Goal: Communication & Community: Answer question/provide support

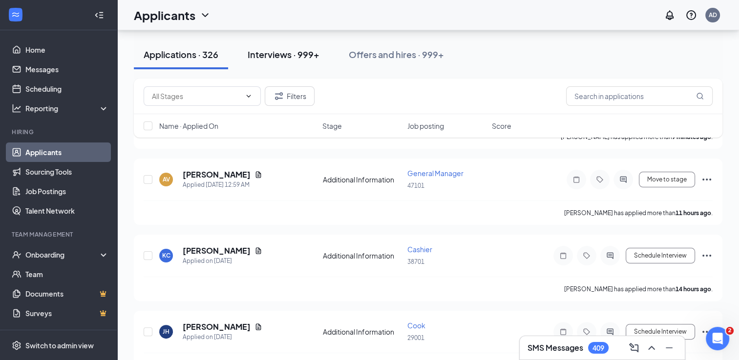
click at [254, 61] on button "Interviews · 999+" at bounding box center [283, 54] width 91 height 29
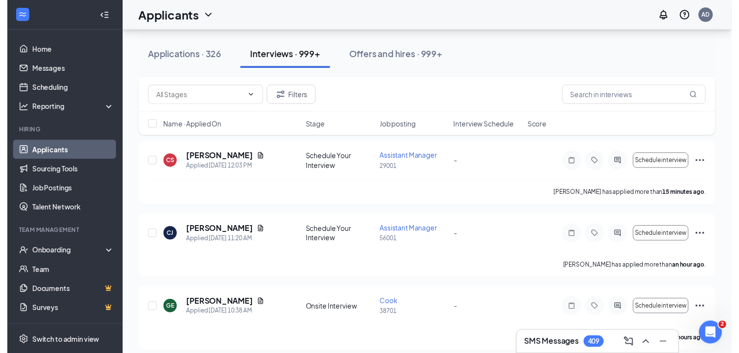
scroll to position [253, 0]
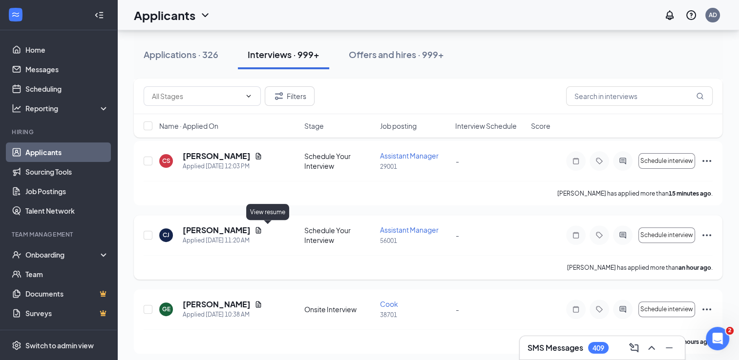
click at [262, 228] on icon "Document" at bounding box center [258, 230] width 8 height 8
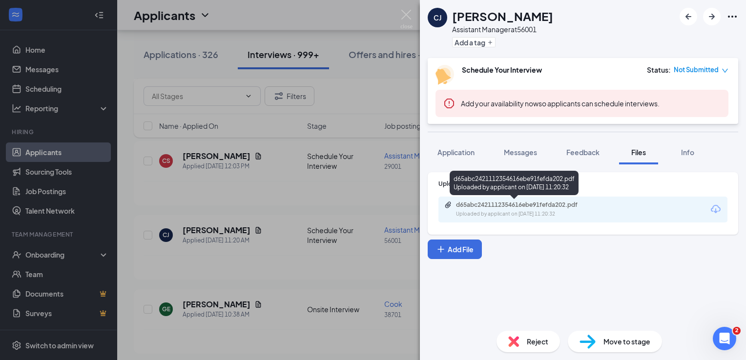
click at [486, 202] on div "d65abc2421112354616ebe91fefda202.pdf" at bounding box center [524, 205] width 137 height 8
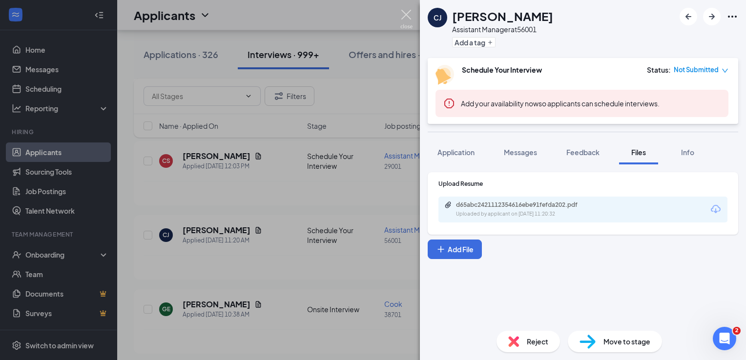
click at [405, 15] on img at bounding box center [406, 19] width 12 height 19
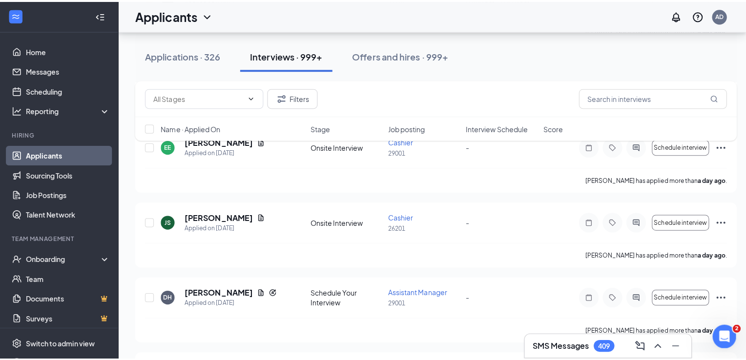
scroll to position [3459, 0]
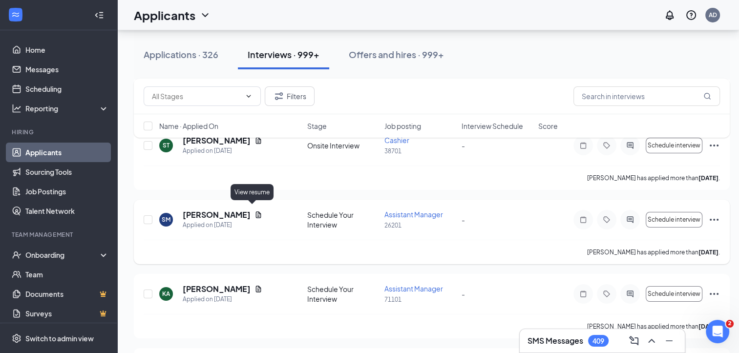
click at [256, 211] on icon "Document" at bounding box center [258, 214] width 5 height 6
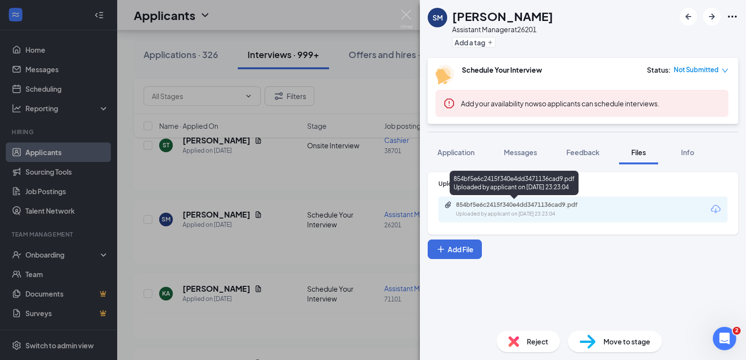
click at [487, 205] on div "854bf5e6c2415f340e4dd3471136cad9.pdf" at bounding box center [524, 205] width 137 height 8
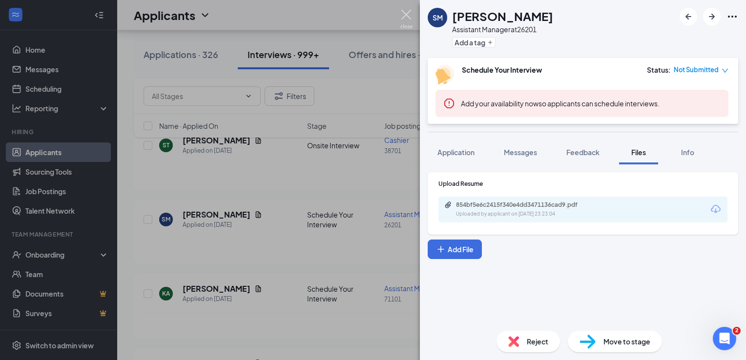
click at [407, 20] on img at bounding box center [406, 19] width 12 height 19
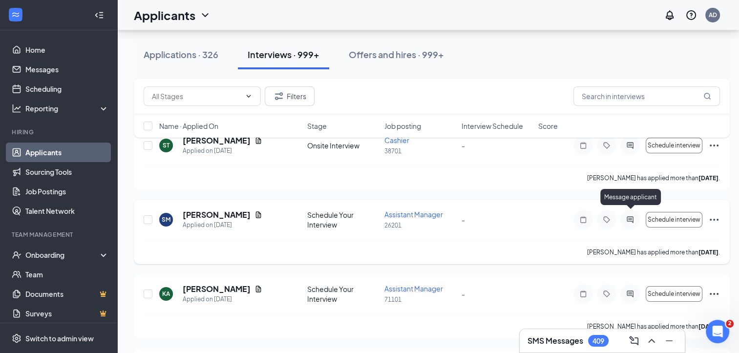
click at [633, 218] on icon "ActiveChat" at bounding box center [630, 220] width 12 height 8
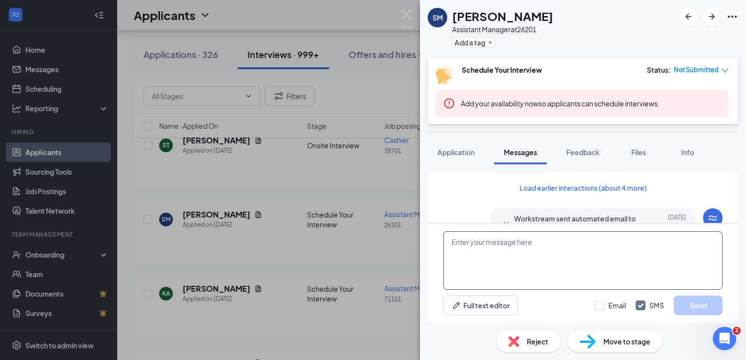
scroll to position [319, 0]
click at [463, 251] on textarea at bounding box center [582, 260] width 279 height 59
type textarea "Good"
click at [403, 17] on img at bounding box center [406, 19] width 12 height 19
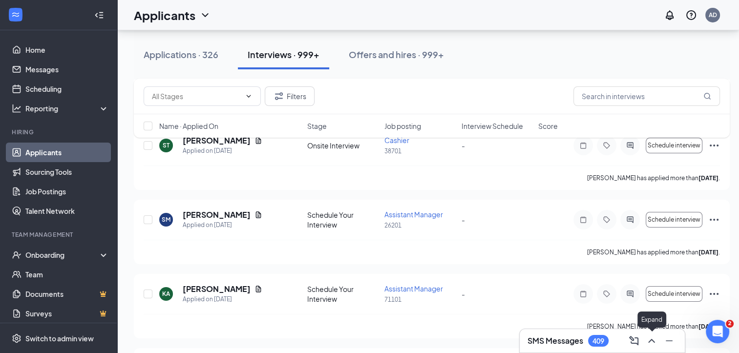
click at [649, 340] on icon "ChevronUp" at bounding box center [651, 341] width 12 height 12
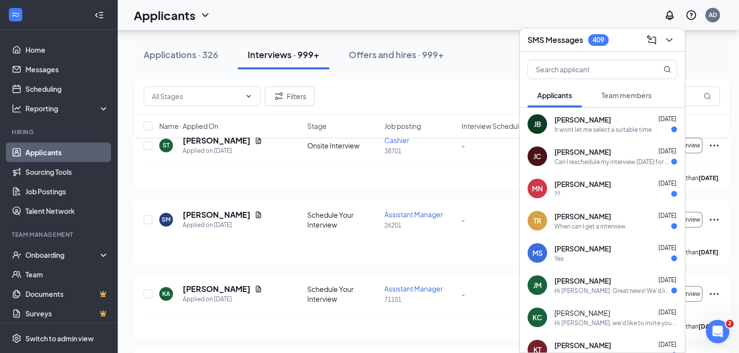
click at [607, 310] on div "[PERSON_NAME] [DATE]" at bounding box center [615, 313] width 123 height 10
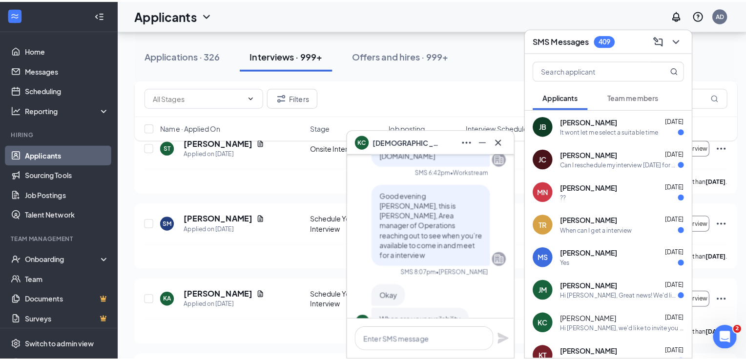
scroll to position [3459, 0]
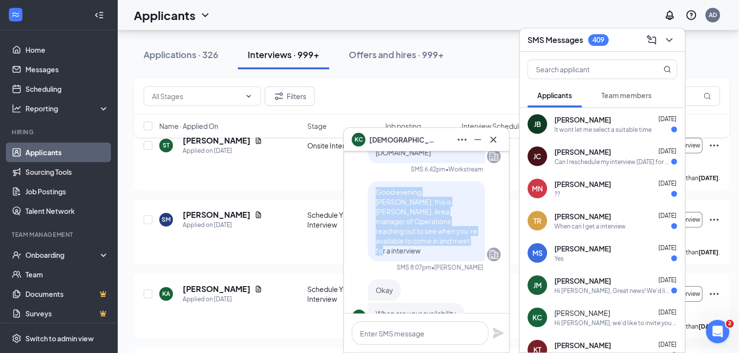
drag, startPoint x: 456, startPoint y: 239, endPoint x: 363, endPoint y: 201, distance: 100.3
click at [368, 201] on div "Good evening [PERSON_NAME], this is [PERSON_NAME], Area manager of Operations r…" at bounding box center [426, 221] width 117 height 80
copy span "Good evening [PERSON_NAME], this is [PERSON_NAME], Area manager of Operations r…"
click at [497, 142] on icon "Cross" at bounding box center [493, 140] width 12 height 12
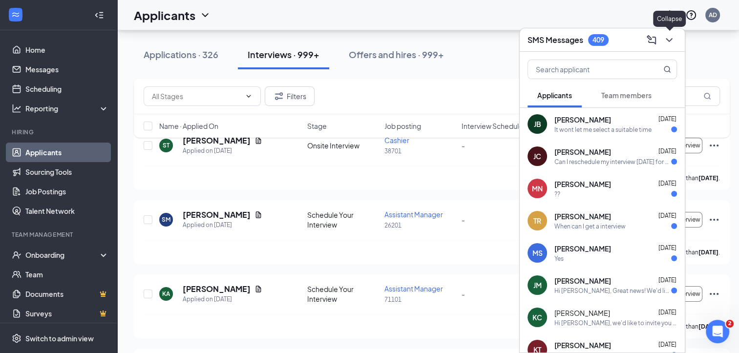
click at [669, 37] on icon "ChevronDown" at bounding box center [669, 40] width 12 height 12
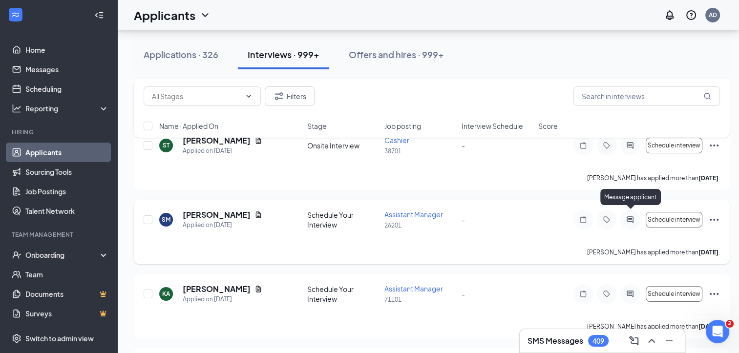
click at [630, 216] on icon "ActiveChat" at bounding box center [630, 220] width 12 height 8
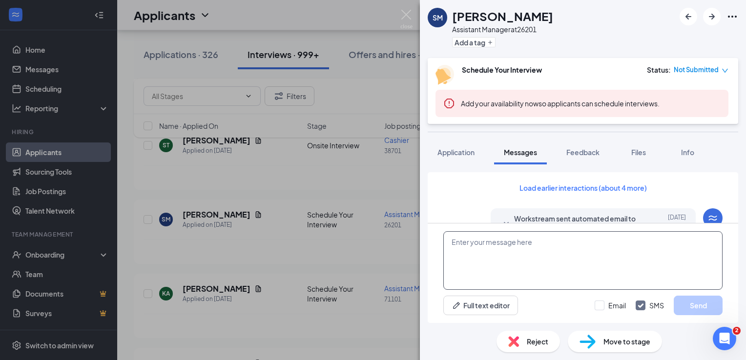
scroll to position [319, 0]
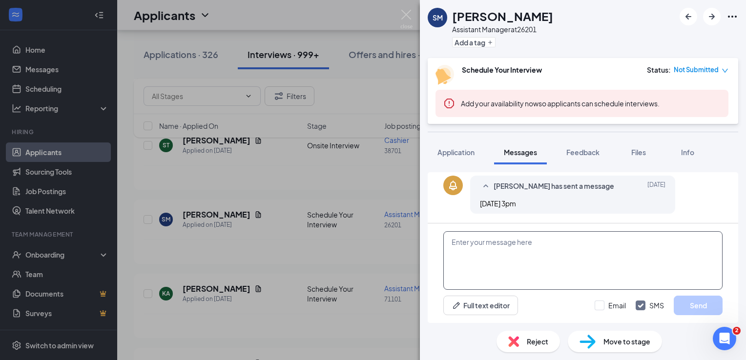
click at [473, 242] on textarea at bounding box center [582, 260] width 279 height 59
paste textarea "Good evening [PERSON_NAME], this is [PERSON_NAME], Area manager of Operations r…"
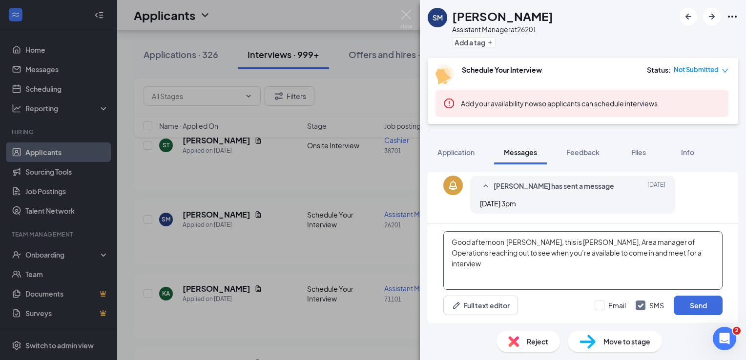
click at [676, 253] on textarea "Good afternoon [PERSON_NAME], this is [PERSON_NAME], Area manager of Operations…" at bounding box center [582, 260] width 279 height 59
type textarea "Good afternoon [PERSON_NAME], this is [PERSON_NAME], Area manager of Operations…"
click at [704, 308] on button "Send" at bounding box center [698, 306] width 49 height 20
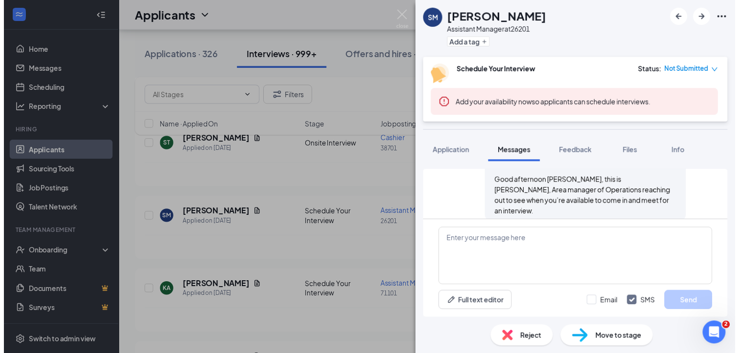
scroll to position [403, 0]
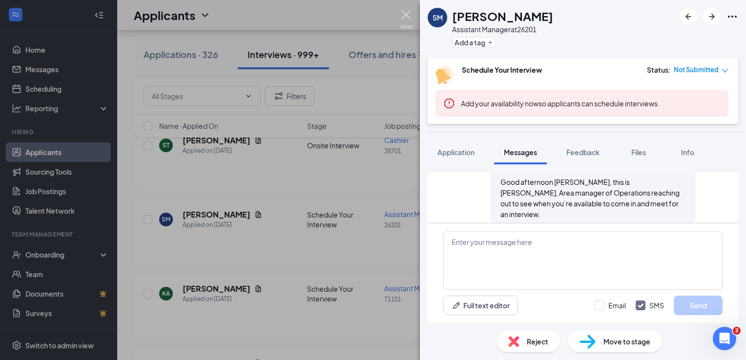
click at [402, 19] on img at bounding box center [406, 19] width 12 height 19
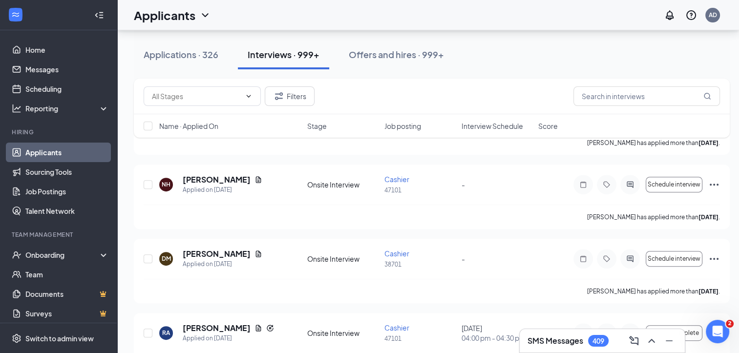
scroll to position [4004, 0]
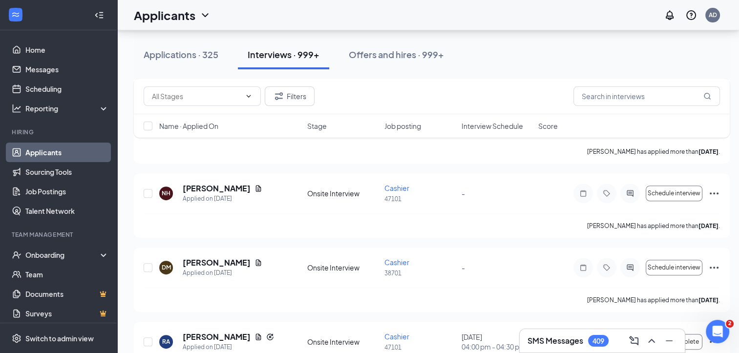
click at [652, 341] on icon "ChevronUp" at bounding box center [651, 341] width 6 height 4
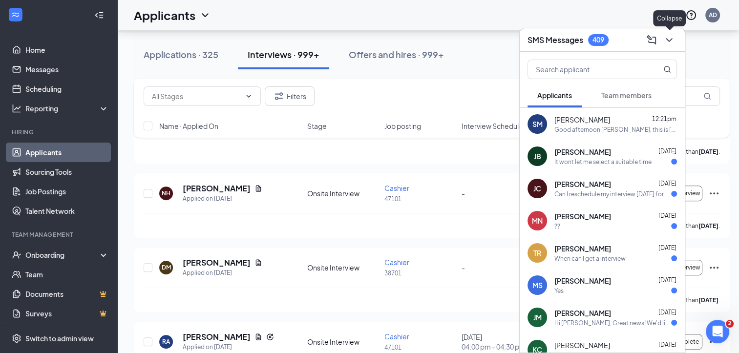
click at [668, 40] on icon "ChevronDown" at bounding box center [668, 40] width 6 height 4
